Goal: Find specific page/section: Find specific page/section

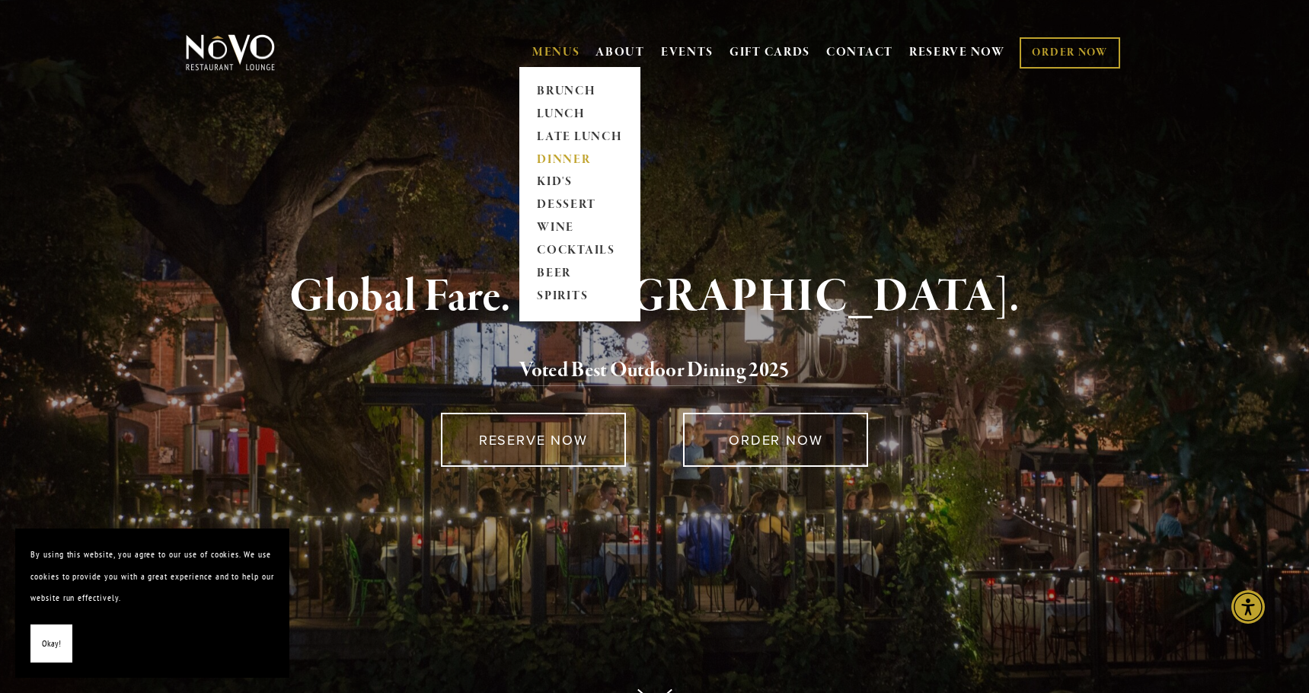
click at [567, 161] on link "DINNER" at bounding box center [579, 160] width 95 height 23
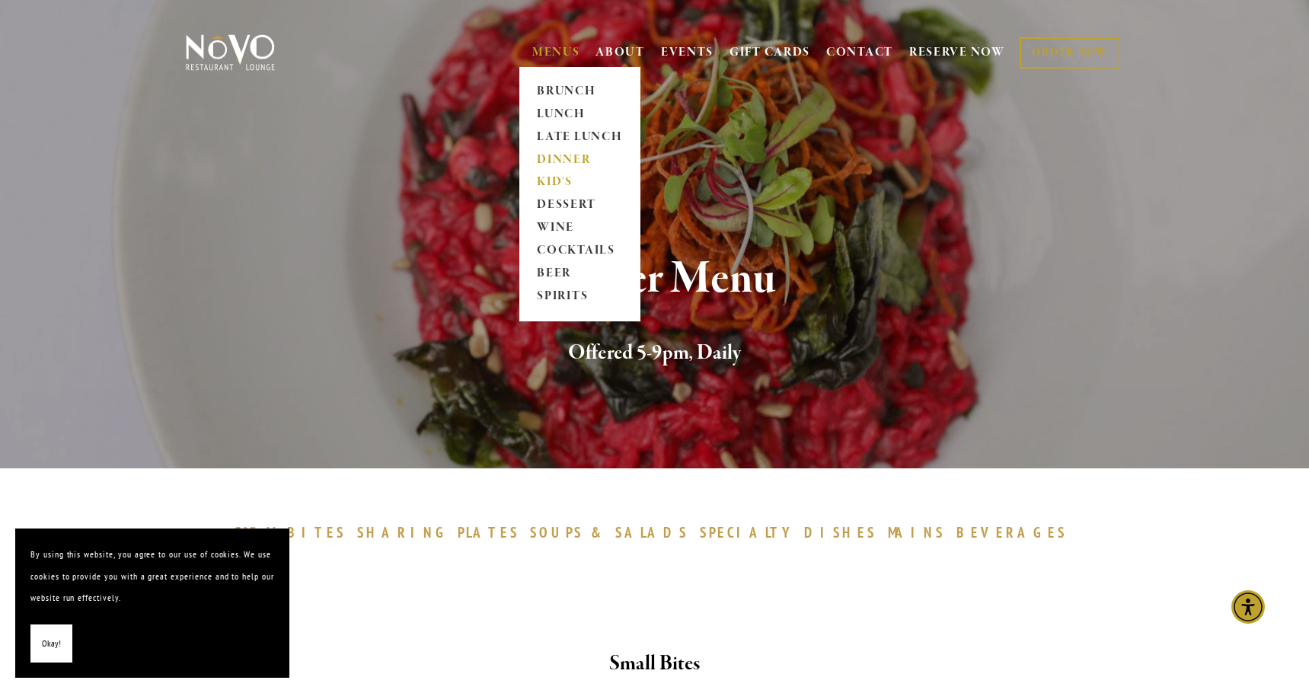
click at [554, 185] on link "KID'S" at bounding box center [579, 182] width 95 height 23
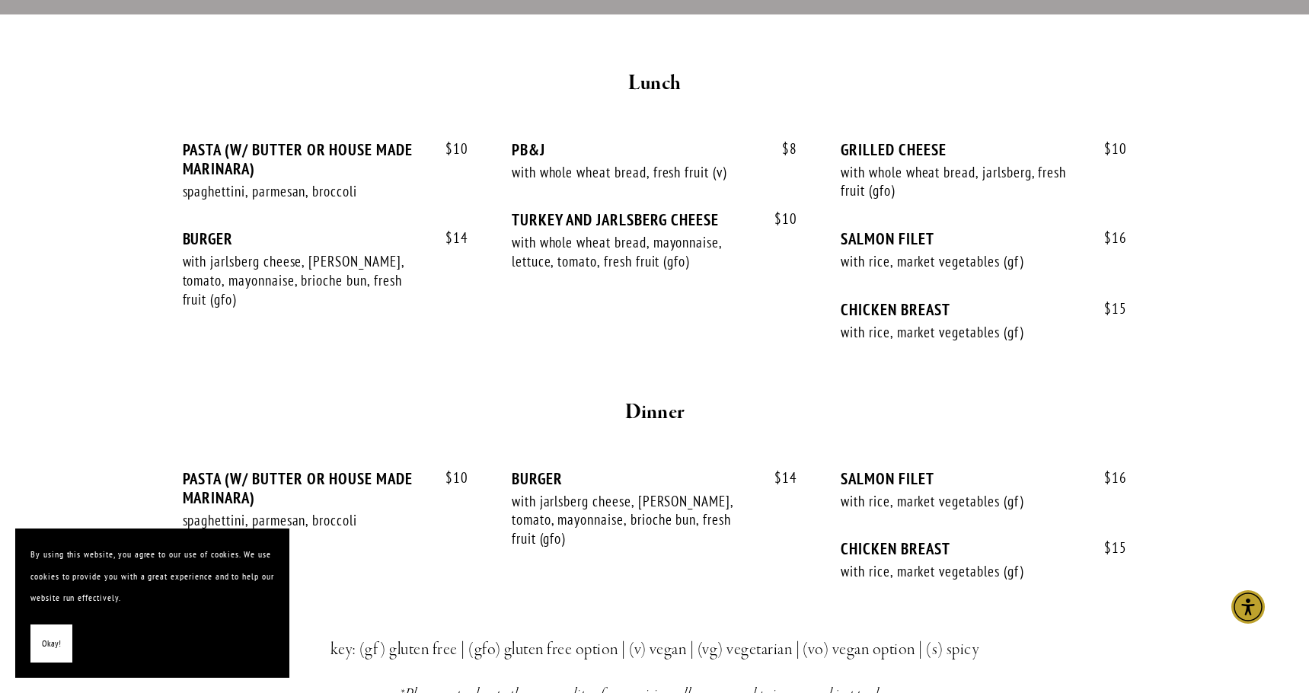
scroll to position [364, 0]
